Goal: Entertainment & Leisure: Consume media (video, audio)

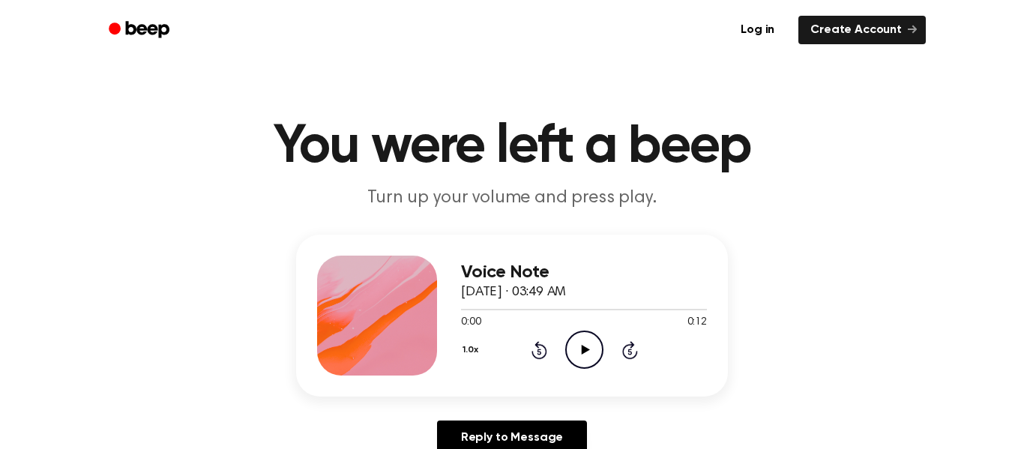
click at [585, 361] on icon "Play Audio" at bounding box center [584, 349] width 38 height 38
click at [587, 333] on circle at bounding box center [584, 349] width 37 height 37
click at [584, 363] on icon "Play Audio" at bounding box center [584, 349] width 38 height 38
drag, startPoint x: 552, startPoint y: 312, endPoint x: 419, endPoint y: 303, distance: 133.7
click at [419, 303] on div "Voice Note [DATE] · 03:50 AM 0:08 0:21 Your browser does not support the [objec…" at bounding box center [512, 316] width 432 height 162
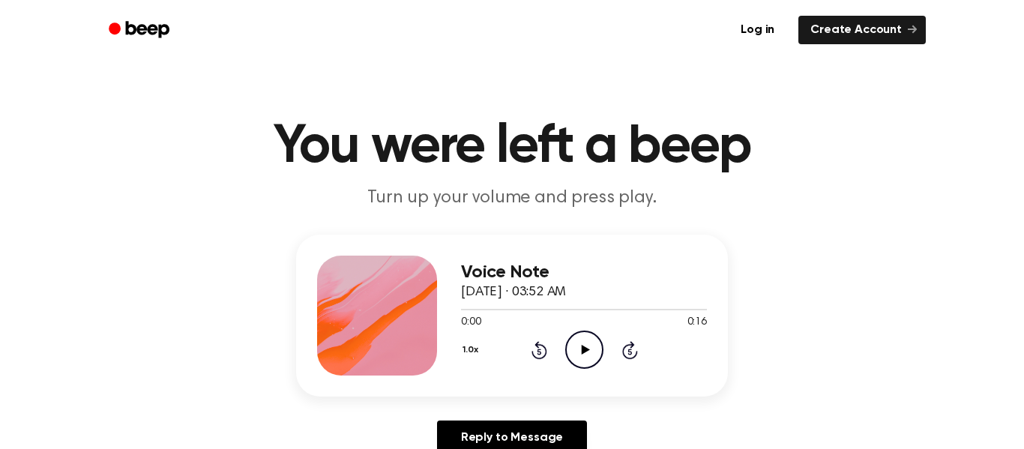
click at [593, 358] on icon "Play Audio" at bounding box center [584, 349] width 38 height 38
click at [566, 337] on icon "Play Audio" at bounding box center [584, 349] width 38 height 38
click at [583, 353] on icon "Play Audio" at bounding box center [584, 349] width 38 height 38
click at [575, 359] on icon "Play Audio" at bounding box center [584, 349] width 38 height 38
click at [575, 360] on icon "Play Audio" at bounding box center [584, 349] width 38 height 38
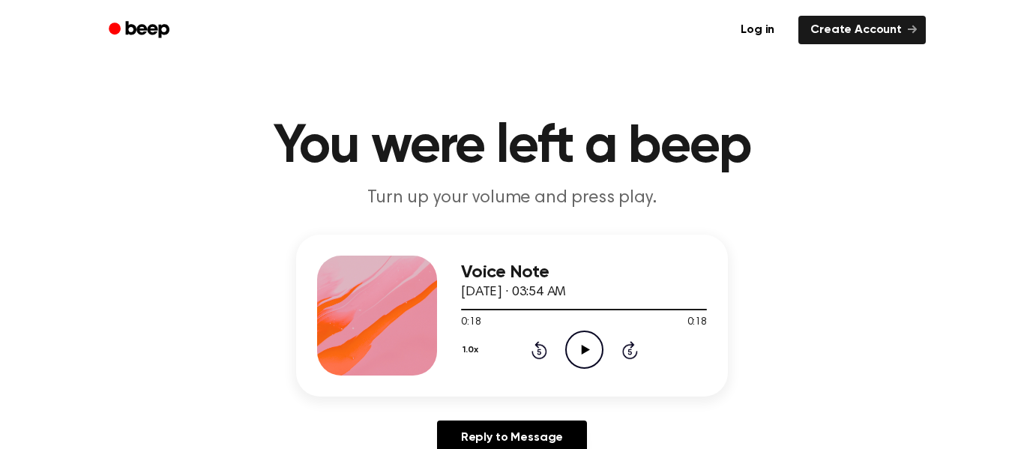
click at [585, 356] on icon "Play Audio" at bounding box center [584, 349] width 38 height 38
click at [599, 348] on icon "Play Audio" at bounding box center [584, 349] width 38 height 38
